Goal: Transaction & Acquisition: Purchase product/service

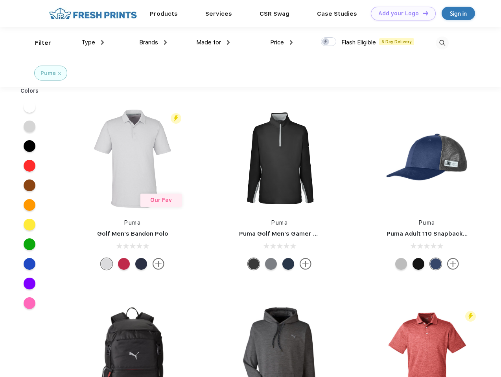
click at [400, 13] on link "Add your Logo Design Tool" at bounding box center [403, 14] width 65 height 14
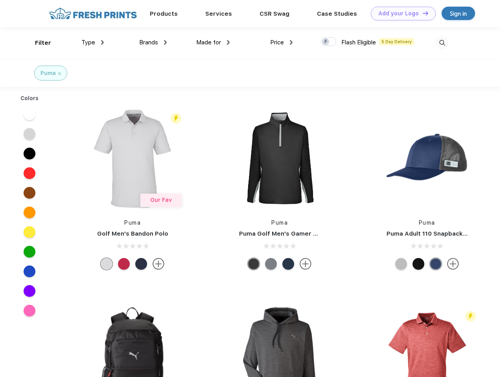
click at [0, 0] on div "Design Tool" at bounding box center [0, 0] width 0 height 0
click at [422, 13] on link "Add your Logo Design Tool" at bounding box center [403, 14] width 65 height 14
click at [38, 43] on div "Filter" at bounding box center [43, 43] width 16 height 9
click at [93, 42] on span "Type" at bounding box center [88, 42] width 14 height 7
click at [153, 42] on span "Brands" at bounding box center [148, 42] width 19 height 7
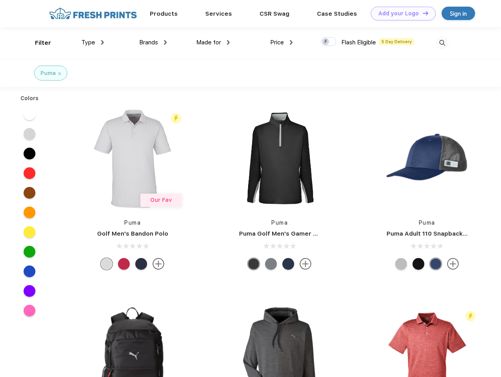
click at [213, 42] on span "Made for" at bounding box center [208, 42] width 25 height 7
click at [281, 42] on span "Price" at bounding box center [277, 42] width 14 height 7
click at [329, 42] on div at bounding box center [328, 41] width 15 height 9
click at [326, 42] on input "checkbox" at bounding box center [323, 39] width 5 height 5
click at [442, 43] on img at bounding box center [441, 43] width 13 height 13
